Goal: Use online tool/utility: Utilize a website feature to perform a specific function

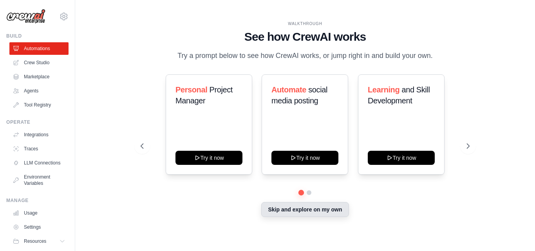
click at [303, 212] on button "Skip and explore on my own" at bounding box center [304, 209] width 87 height 15
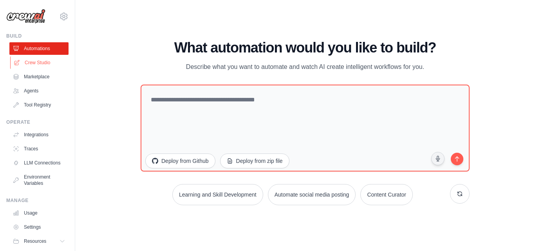
click at [29, 63] on link "Crew Studio" at bounding box center [39, 62] width 59 height 13
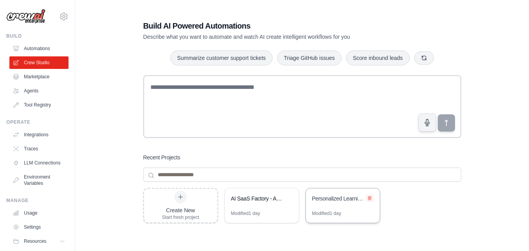
click at [369, 196] on icon at bounding box center [369, 198] width 5 height 5
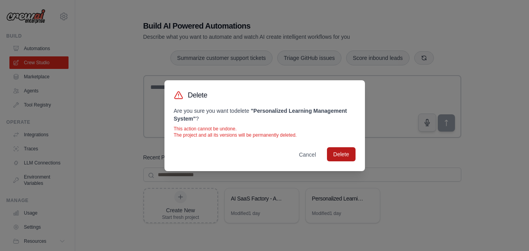
click at [347, 158] on button "Delete" at bounding box center [341, 154] width 28 height 14
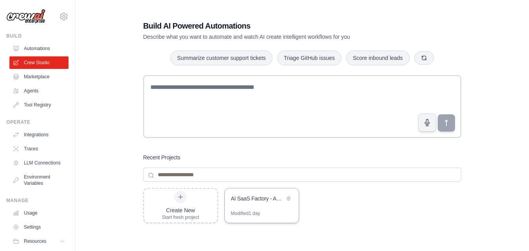
click at [255, 222] on div "Modified 1 day" at bounding box center [262, 216] width 74 height 13
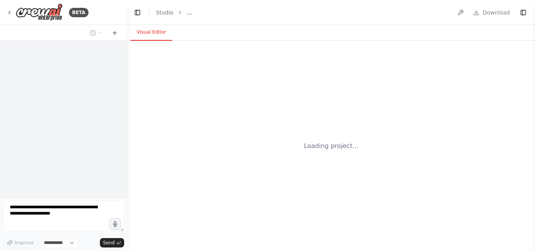
select select "****"
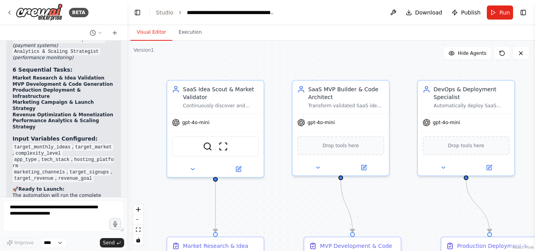
scroll to position [2142, 0]
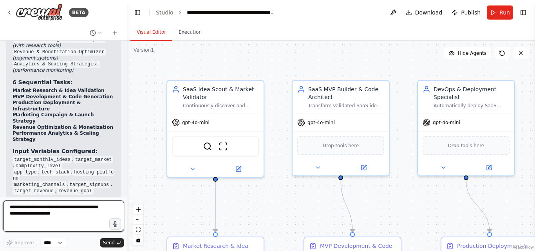
click at [86, 215] on textarea at bounding box center [63, 215] width 121 height 31
type textarea "**********"
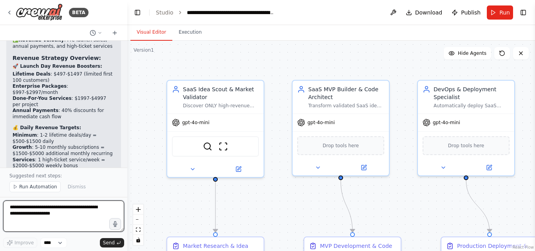
scroll to position [2813, 0]
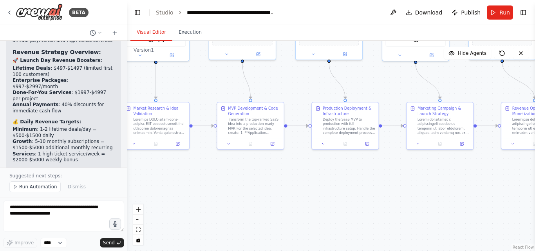
drag, startPoint x: 303, startPoint y: 209, endPoint x: 211, endPoint y: 65, distance: 170.1
click at [211, 65] on div ".deletable-edge-delete-btn { width: 20px; height: 20px; border: 0px solid #ffff…" at bounding box center [331, 146] width 408 height 210
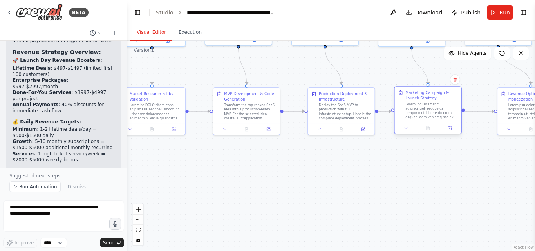
drag, startPoint x: 436, startPoint y: 111, endPoint x: 427, endPoint y: 112, distance: 9.0
click at [427, 112] on div at bounding box center [431, 110] width 52 height 17
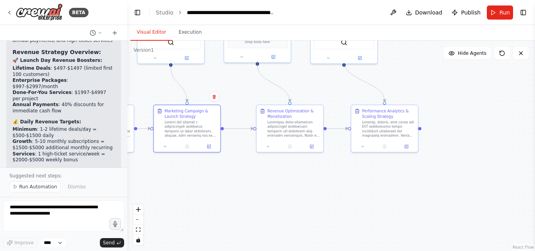
drag, startPoint x: 435, startPoint y: 163, endPoint x: 179, endPoint y: 181, distance: 256.3
click at [179, 181] on div ".deletable-edge-delete-btn { width: 20px; height: 20px; border: 0px solid #ffff…" at bounding box center [331, 146] width 408 height 210
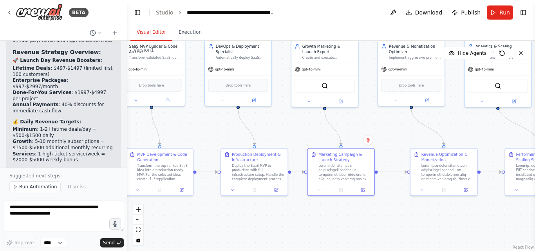
drag, startPoint x: 367, startPoint y: 85, endPoint x: 490, endPoint y: 124, distance: 129.5
click at [523, 124] on div ".deletable-edge-delete-btn { width: 20px; height: 20px; border: 0px solid #ffff…" at bounding box center [331, 146] width 408 height 210
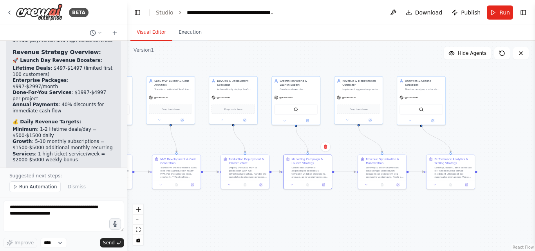
drag, startPoint x: 243, startPoint y: 195, endPoint x: 224, endPoint y: 206, distance: 21.8
click at [224, 206] on div ".deletable-edge-delete-btn { width: 20px; height: 20px; border: 0px solid #ffff…" at bounding box center [331, 146] width 408 height 210
